Goal: Task Accomplishment & Management: Use online tool/utility

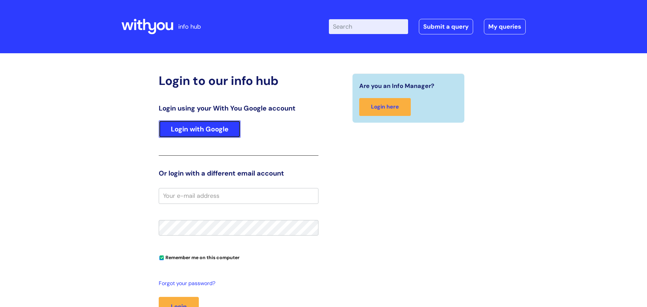
click at [224, 131] on link "Login with Google" at bounding box center [200, 129] width 82 height 18
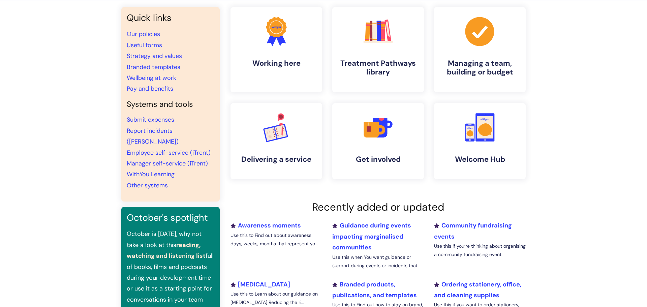
scroll to position [80, 0]
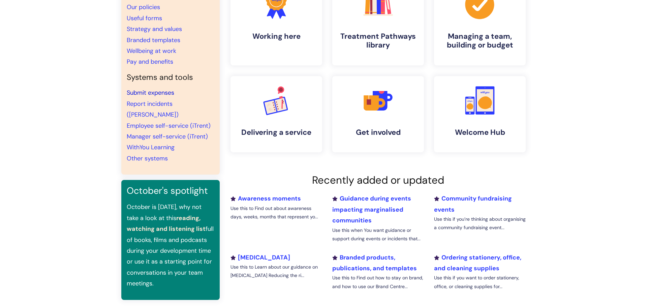
click at [159, 94] on link "Submit expenses" at bounding box center [151, 93] width 48 height 8
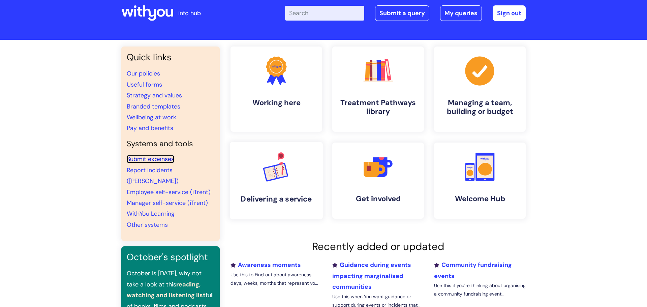
scroll to position [0, 0]
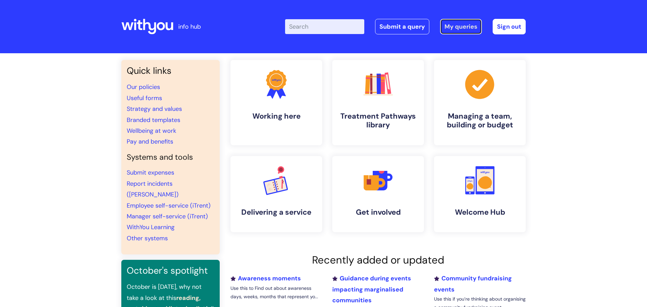
click at [454, 24] on link "My queries" at bounding box center [461, 27] width 42 height 16
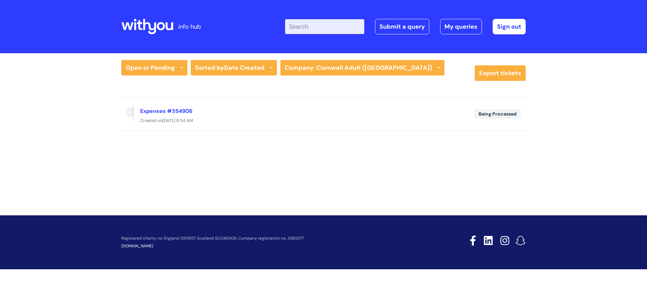
click at [142, 25] on icon at bounding box center [147, 27] width 52 height 16
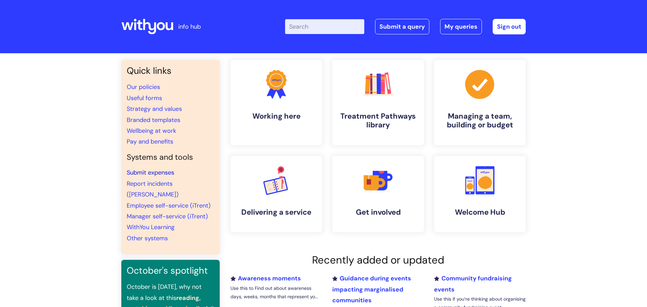
click at [168, 174] on link "Submit expenses" at bounding box center [151, 173] width 48 height 8
click at [471, 27] on link "My queries" at bounding box center [461, 27] width 42 height 16
